Goal: Transaction & Acquisition: Purchase product/service

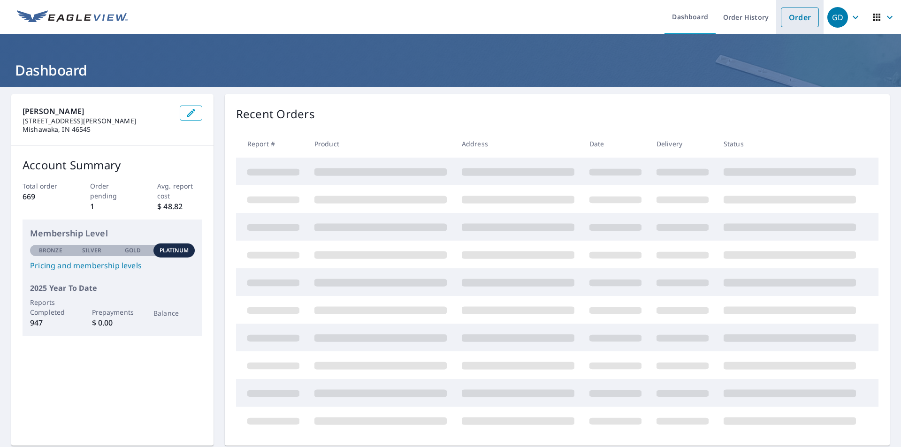
click at [781, 15] on link "Order" at bounding box center [800, 18] width 38 height 20
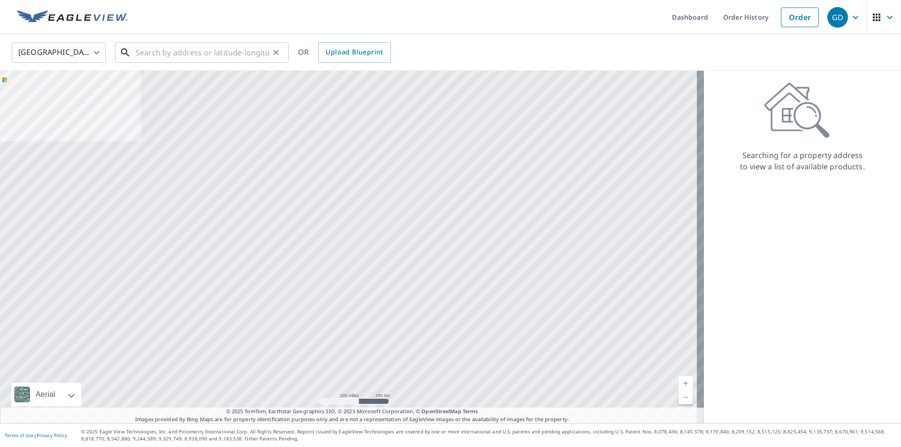
click at [179, 50] on input "text" at bounding box center [203, 52] width 134 height 26
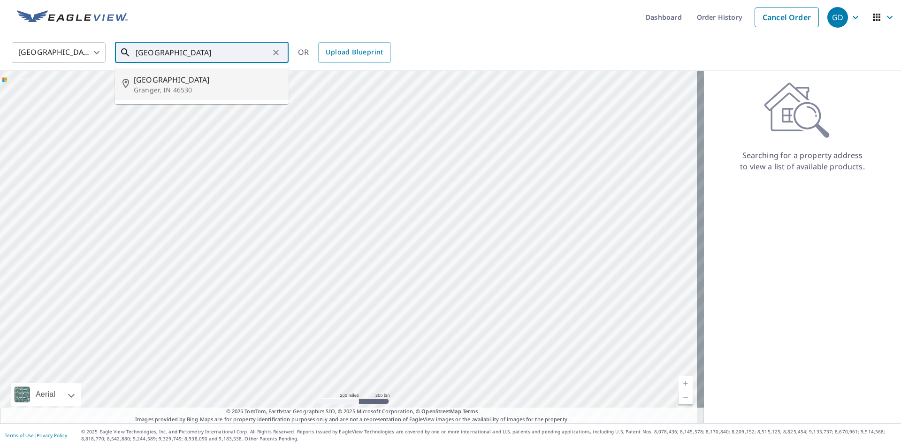
click at [195, 82] on span "[GEOGRAPHIC_DATA]" at bounding box center [207, 79] width 147 height 11
type input "[STREET_ADDRESS]"
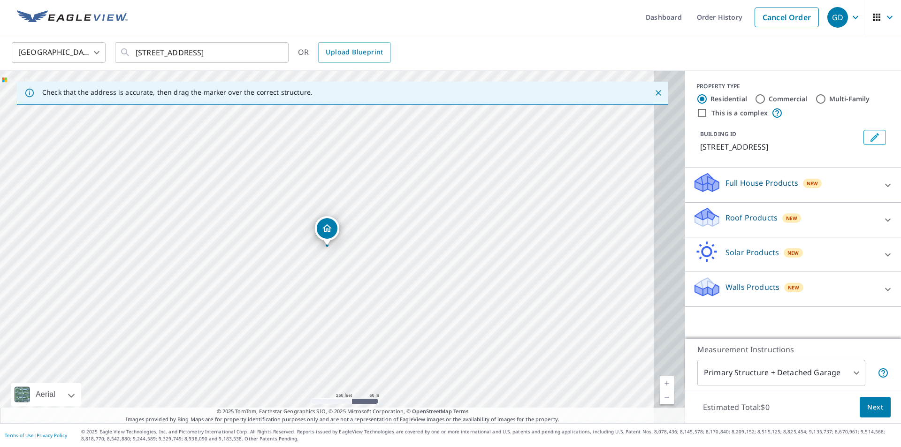
click at [726, 223] on p "Roof Products" at bounding box center [752, 217] width 52 height 11
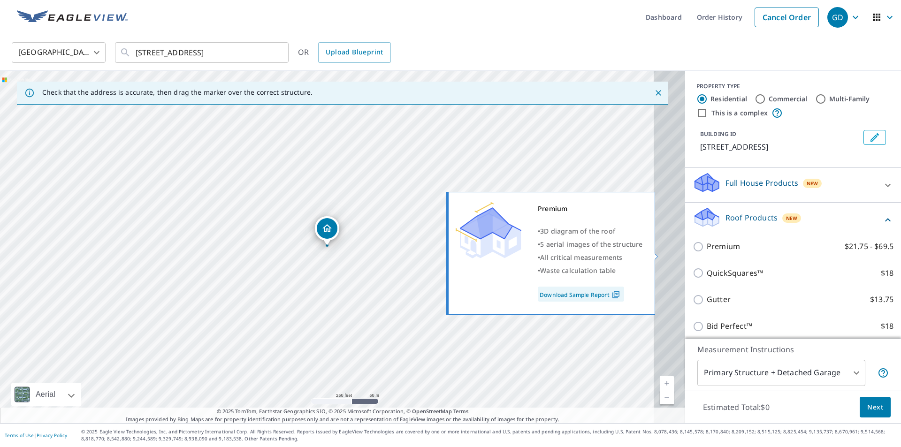
click at [693, 252] on input "Premium $21.75 - $69.5" at bounding box center [700, 246] width 14 height 11
checkbox input "true"
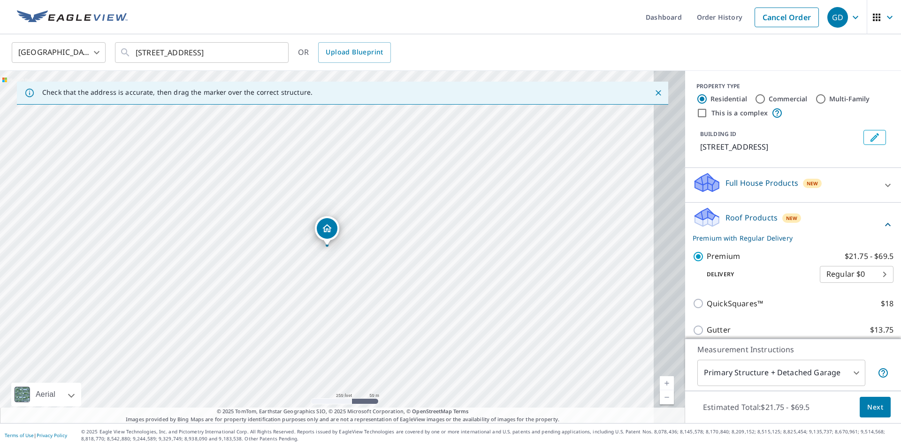
click at [867, 409] on span "Next" at bounding box center [875, 408] width 16 height 12
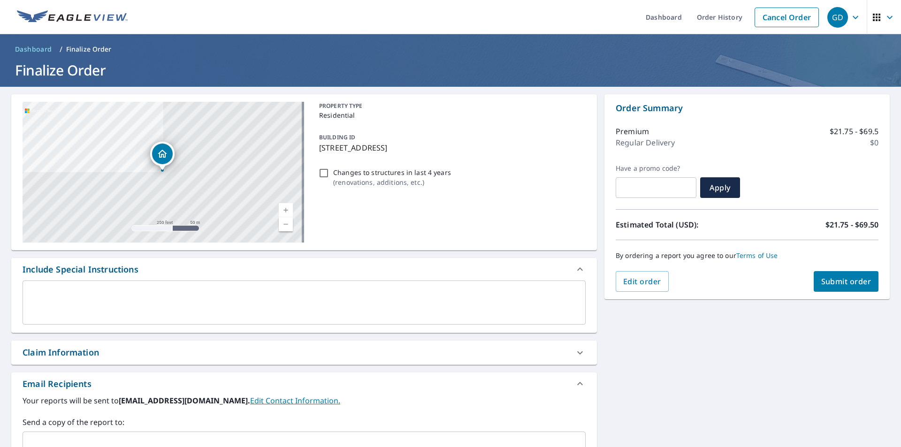
click at [146, 359] on div "Claim Information" at bounding box center [296, 352] width 546 height 13
checkbox input "true"
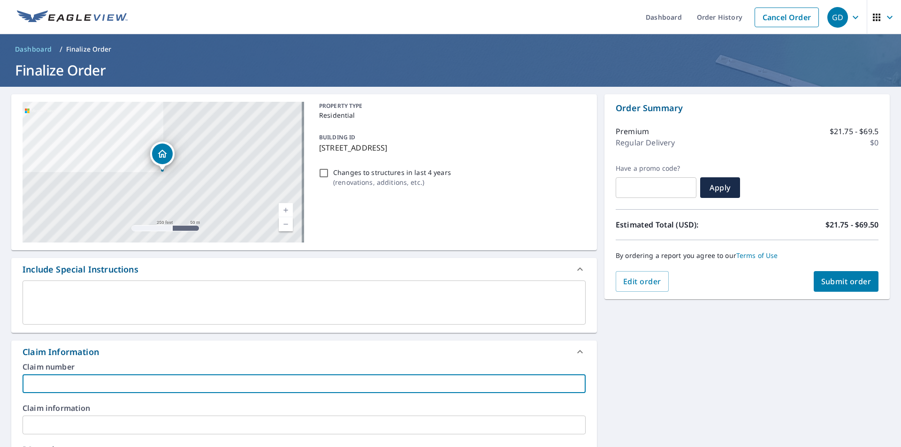
click at [159, 393] on input "text" at bounding box center [304, 383] width 563 height 19
type input "[PERSON_NAME]"
click at [836, 284] on span "Submit order" at bounding box center [846, 281] width 50 height 10
checkbox input "true"
